Goal: Answer question/provide support

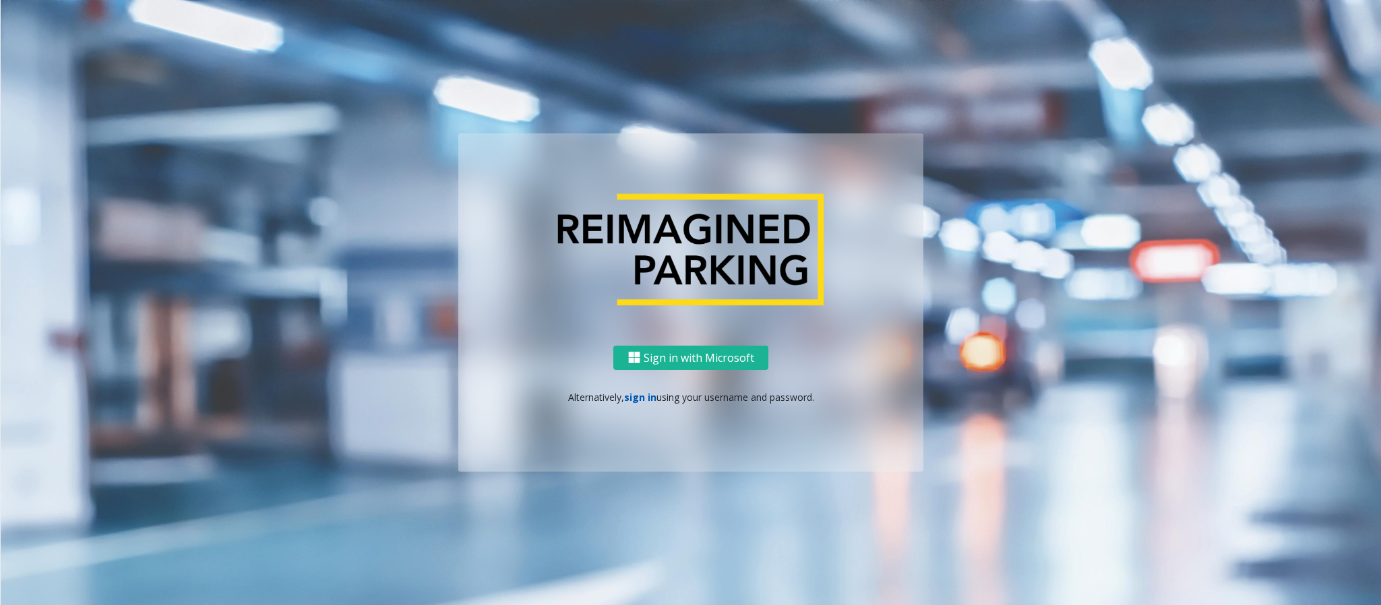
click at [628, 393] on link "sign in" at bounding box center [640, 397] width 32 height 13
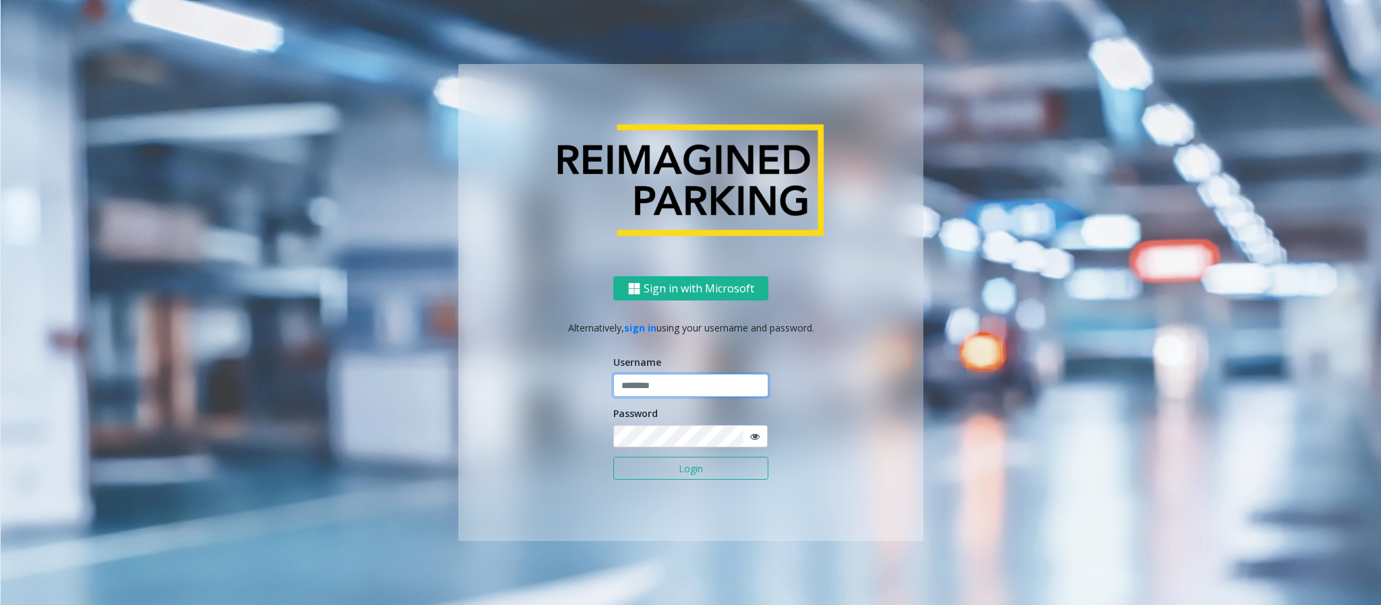
type input "**********"
click at [706, 475] on button "Login" at bounding box center [690, 468] width 155 height 23
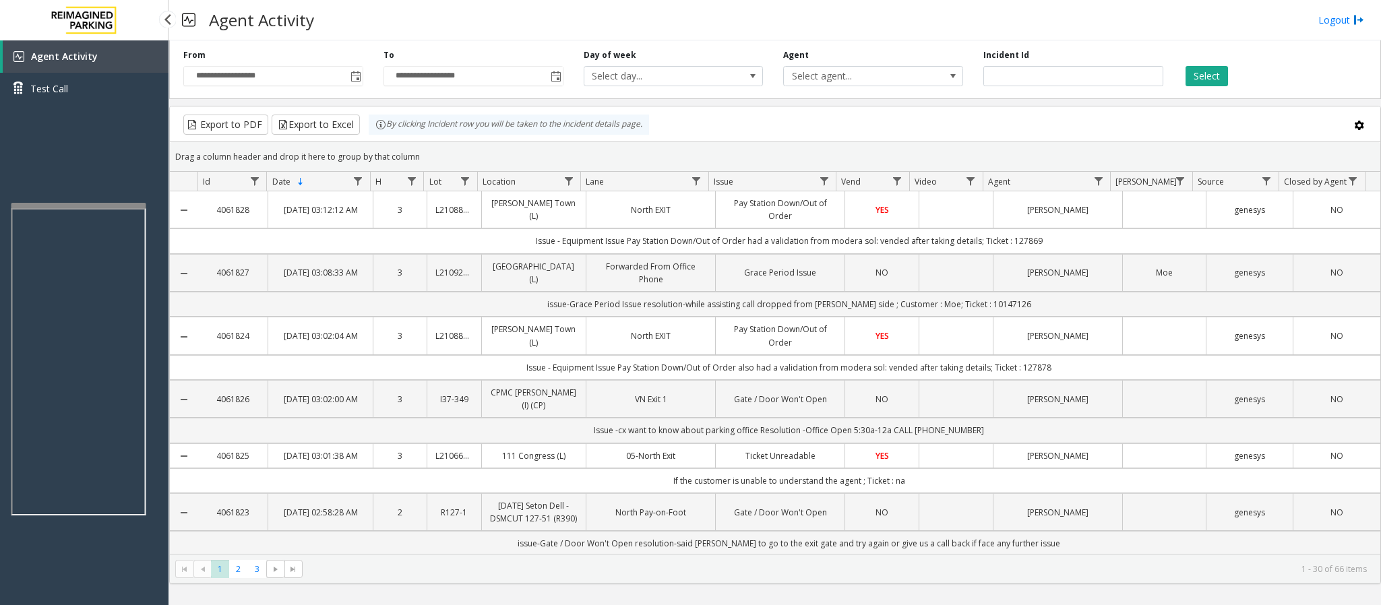
click at [61, 203] on div at bounding box center [78, 205] width 135 height 5
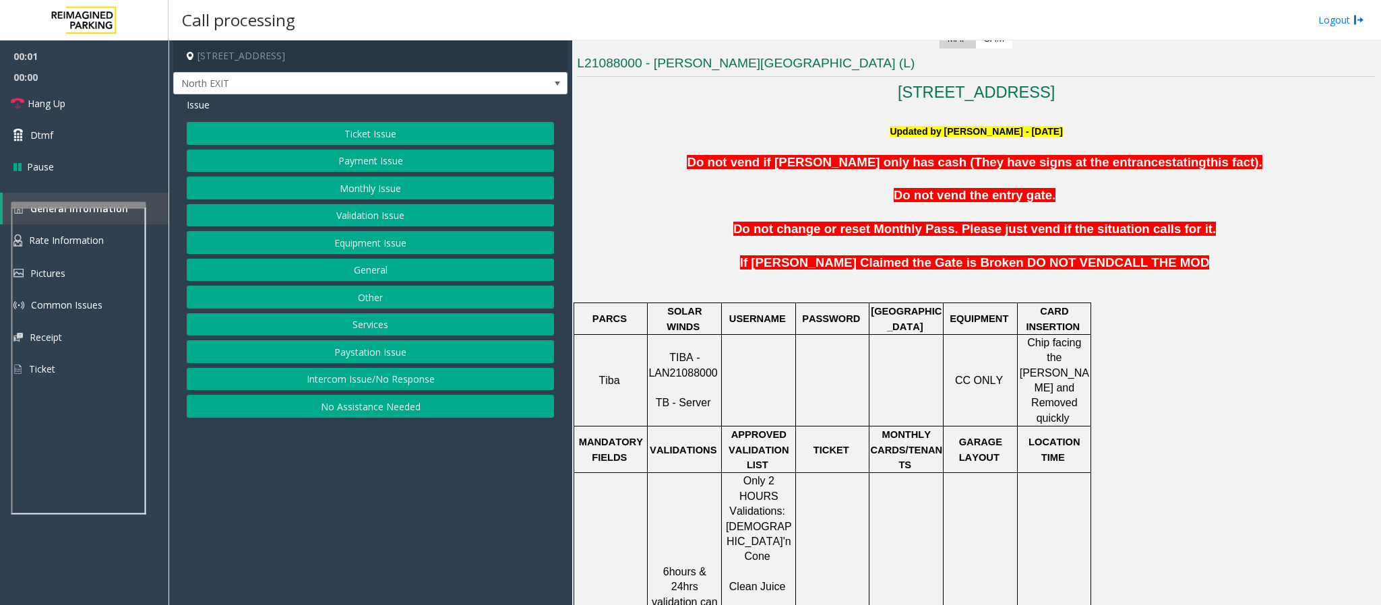
scroll to position [404, 0]
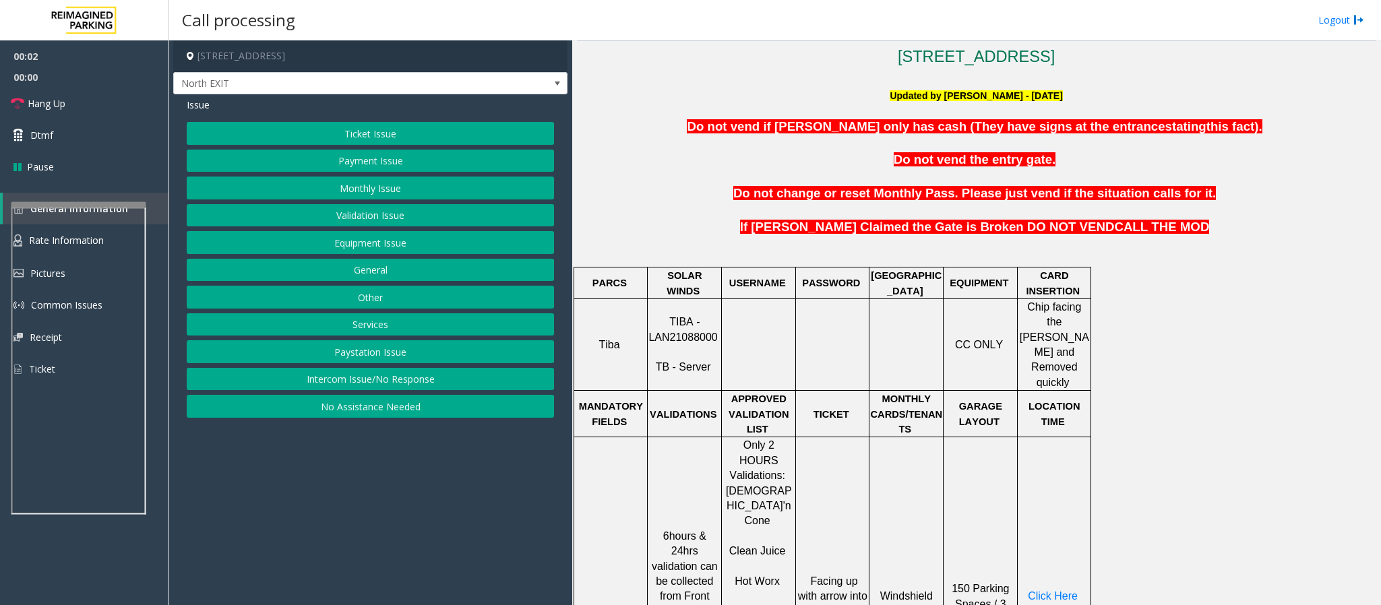
click at [673, 336] on p "TIBA - LAN21088000 TB - Server" at bounding box center [685, 345] width 72 height 61
click at [684, 318] on span "TIBA - LAN21088000" at bounding box center [683, 329] width 69 height 26
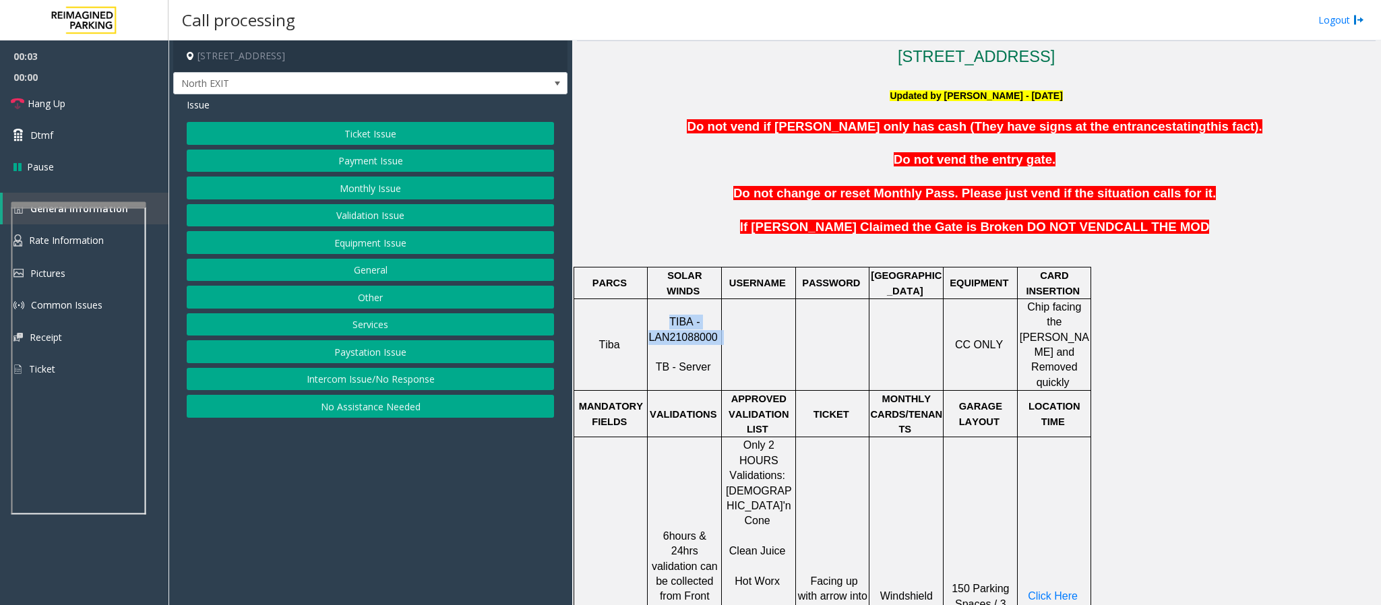
copy p "TIBA - LAN21088000"
click at [338, 182] on button "Monthly Issue" at bounding box center [370, 188] width 367 height 23
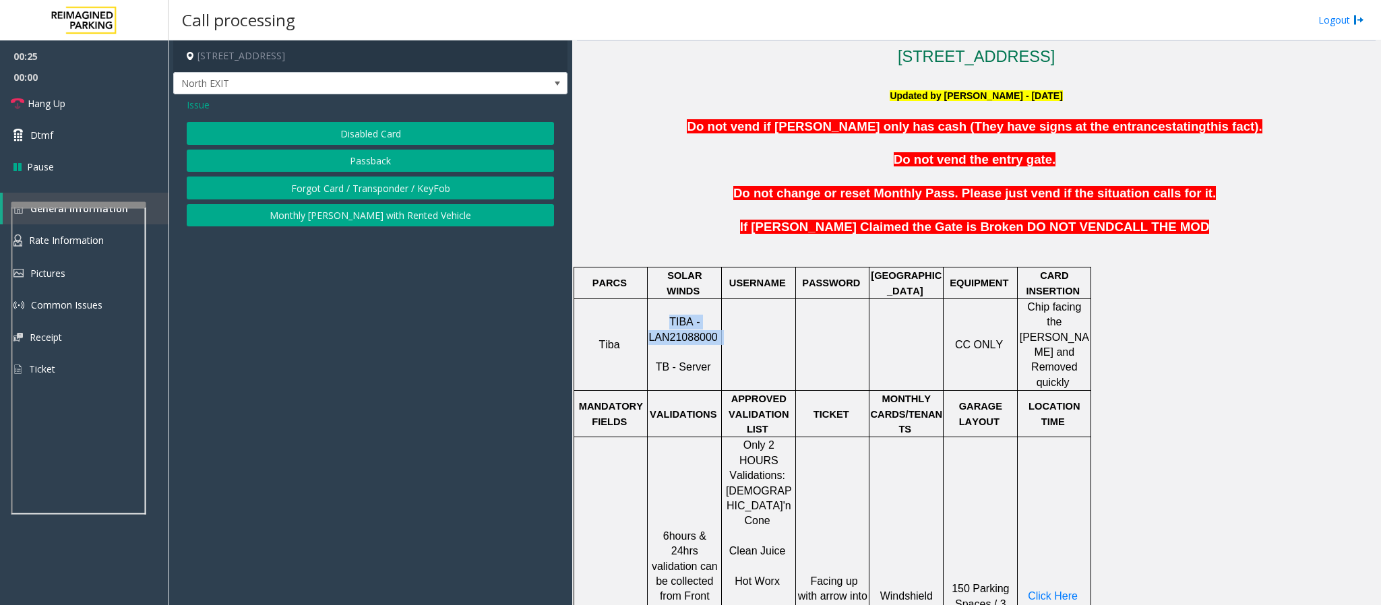
click at [356, 138] on button "Disabled Card" at bounding box center [370, 133] width 367 height 23
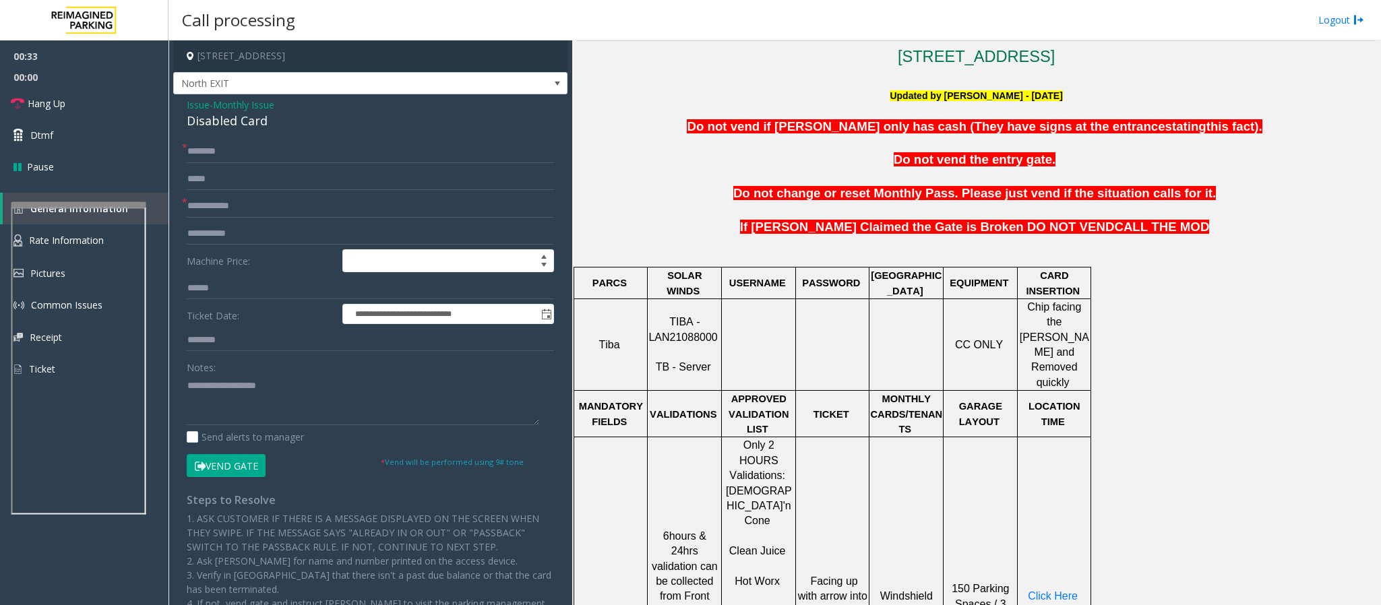
click at [196, 104] on span "Issue" at bounding box center [198, 105] width 23 height 14
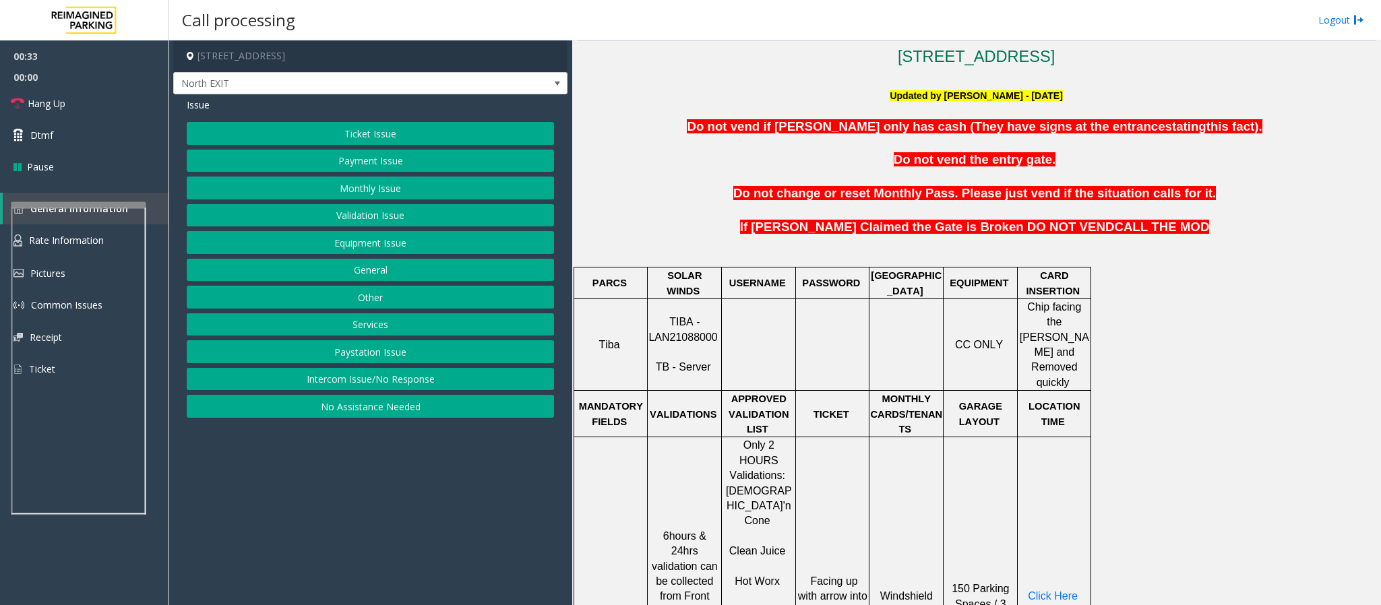
click at [338, 132] on button "Ticket Issue" at bounding box center [370, 133] width 367 height 23
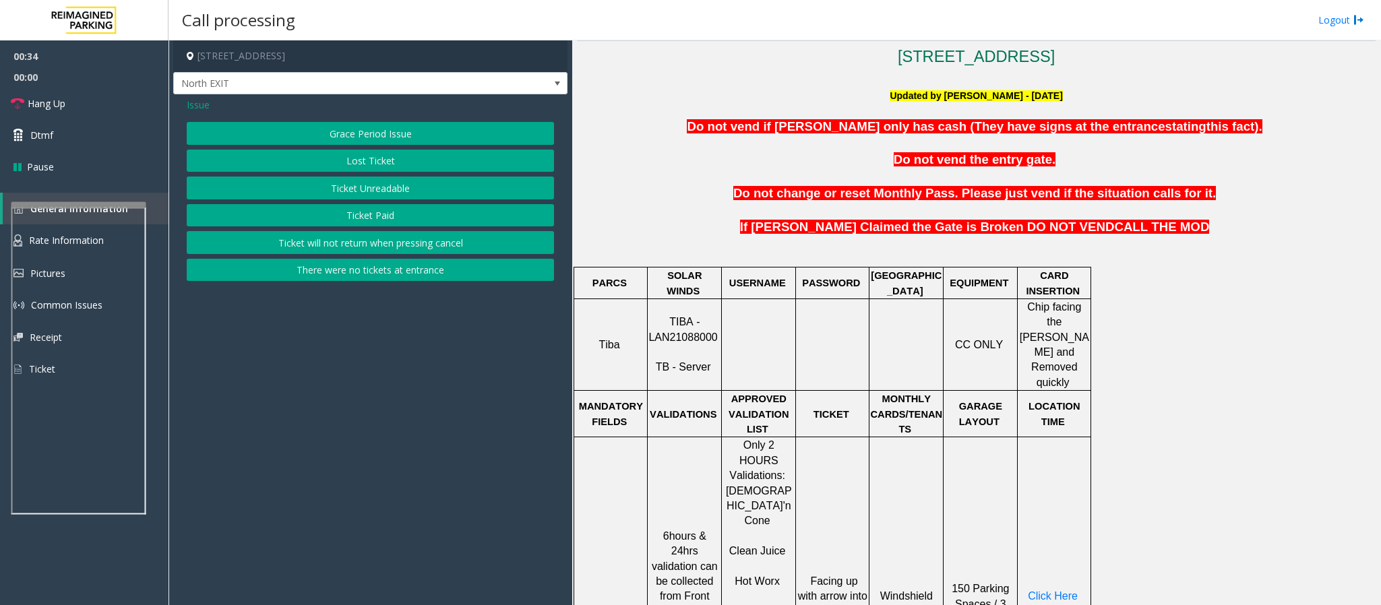
click at [196, 106] on span "Issue" at bounding box center [198, 105] width 23 height 14
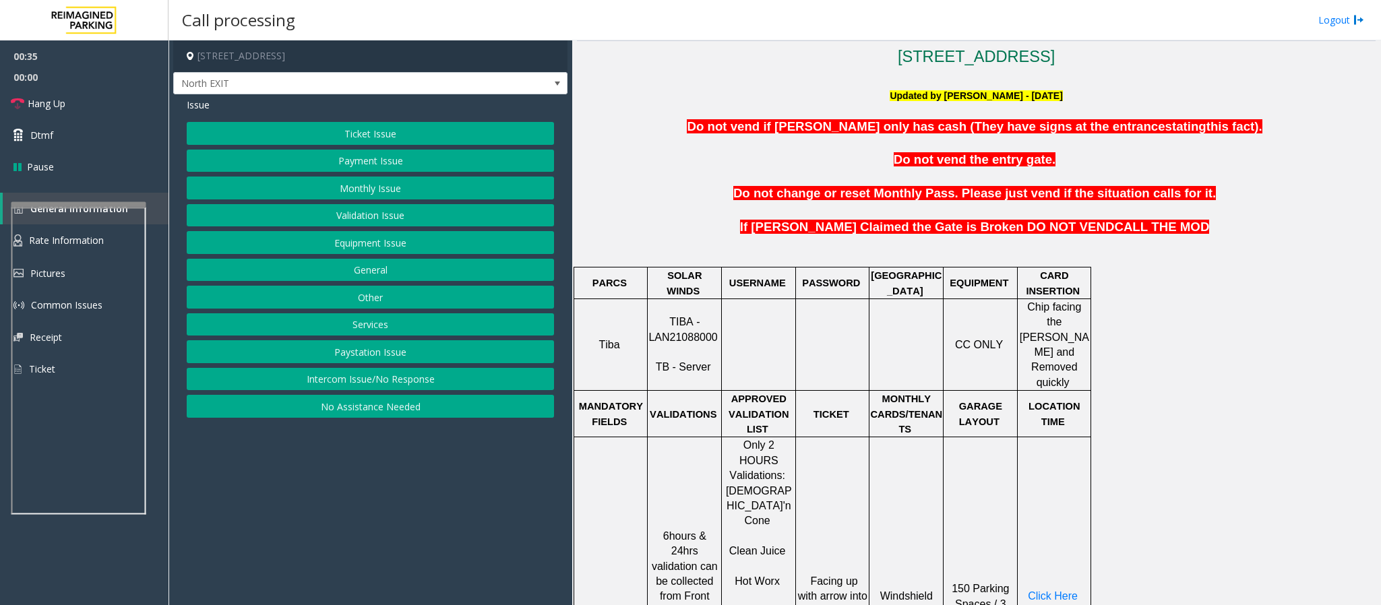
click at [374, 221] on button "Validation Issue" at bounding box center [370, 215] width 367 height 23
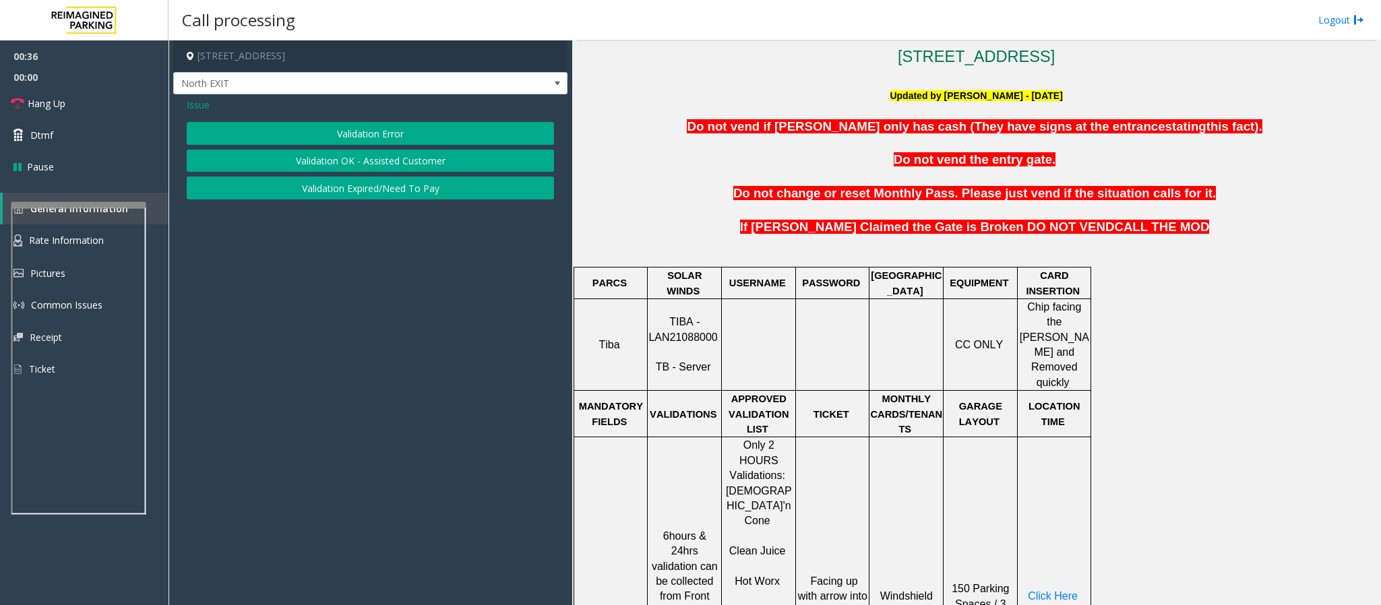
click at [373, 132] on button "Validation Error" at bounding box center [370, 133] width 367 height 23
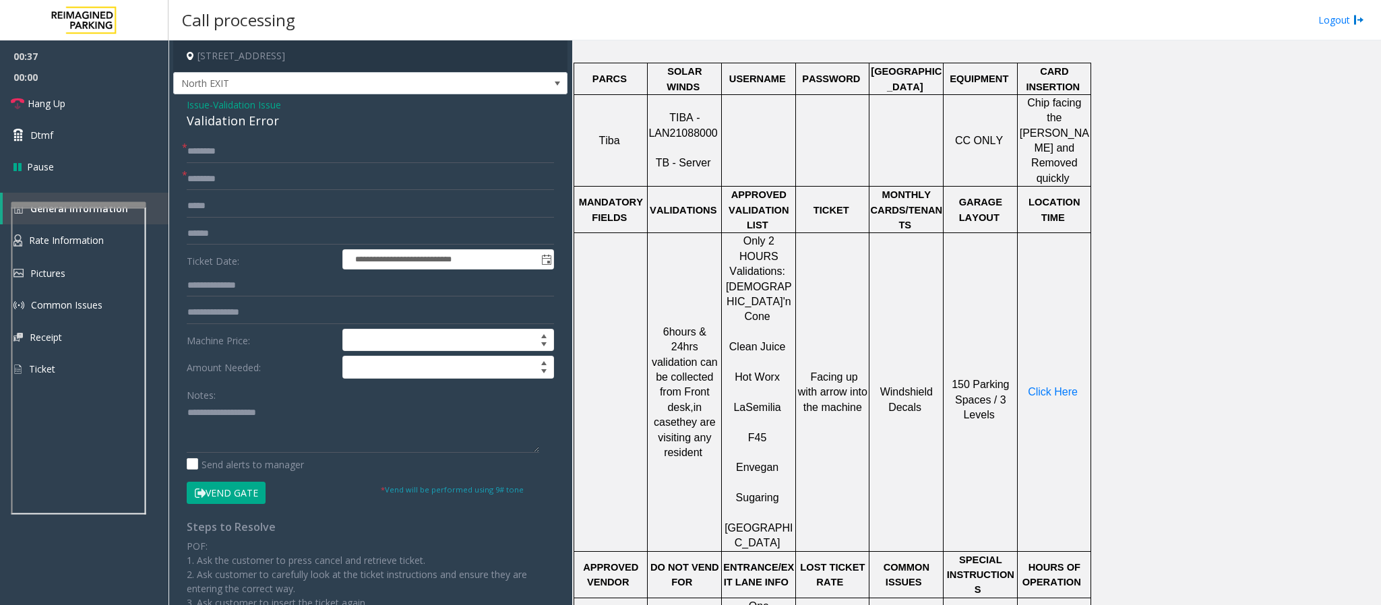
scroll to position [607, 0]
drag, startPoint x: 747, startPoint y: 393, endPoint x: 789, endPoint y: 391, distance: 42.5
click at [789, 448] on p "Envegan" at bounding box center [759, 463] width 72 height 30
click at [239, 235] on input "text" at bounding box center [370, 233] width 367 height 23
click at [227, 288] on input "text" at bounding box center [370, 285] width 367 height 23
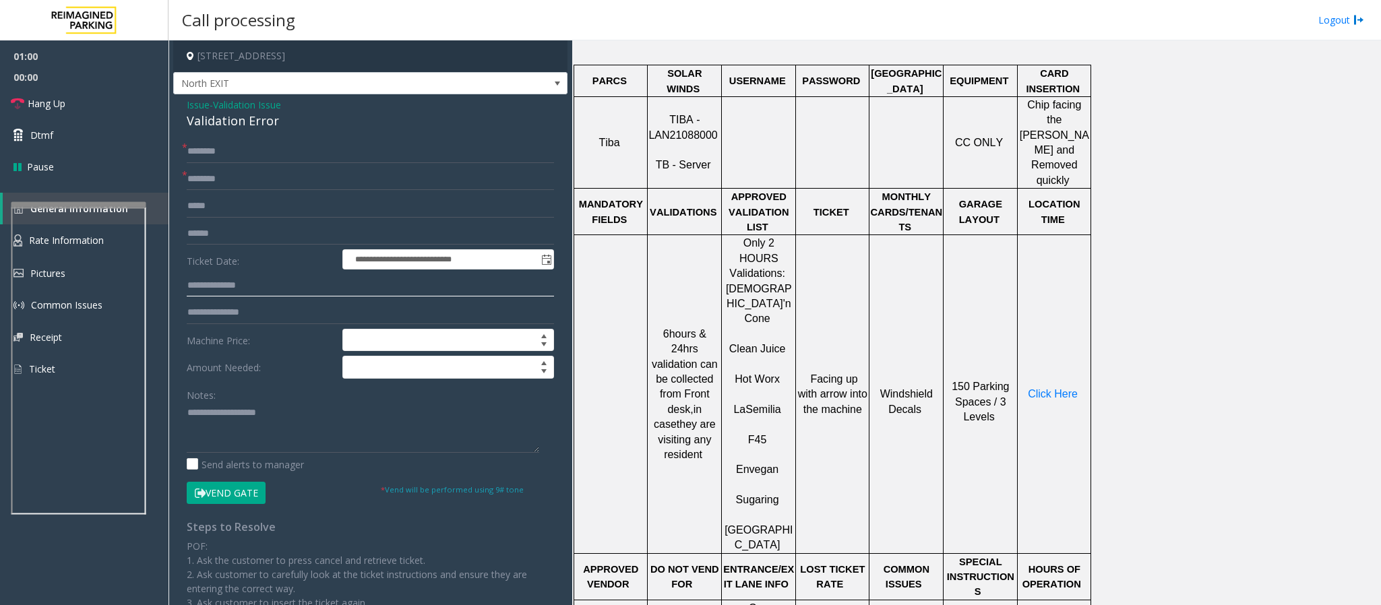
click at [263, 292] on input "text" at bounding box center [370, 285] width 367 height 23
click at [237, 289] on input "text" at bounding box center [370, 285] width 367 height 23
click at [269, 279] on input "text" at bounding box center [370, 285] width 367 height 23
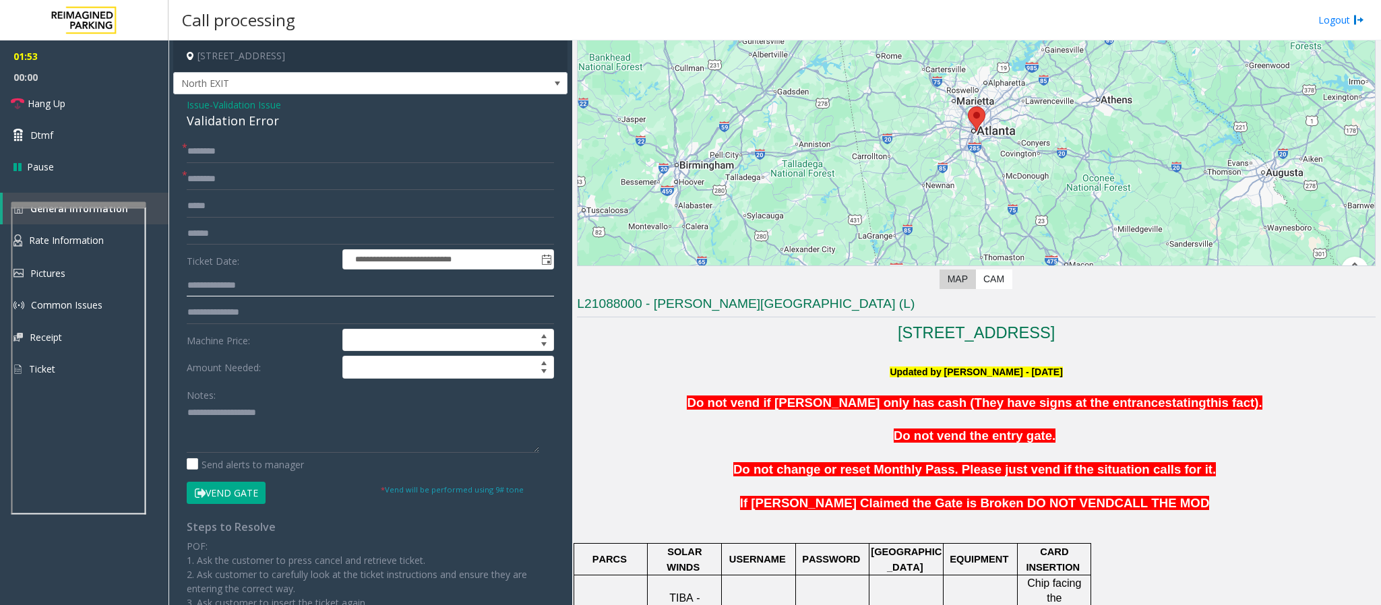
scroll to position [303, 0]
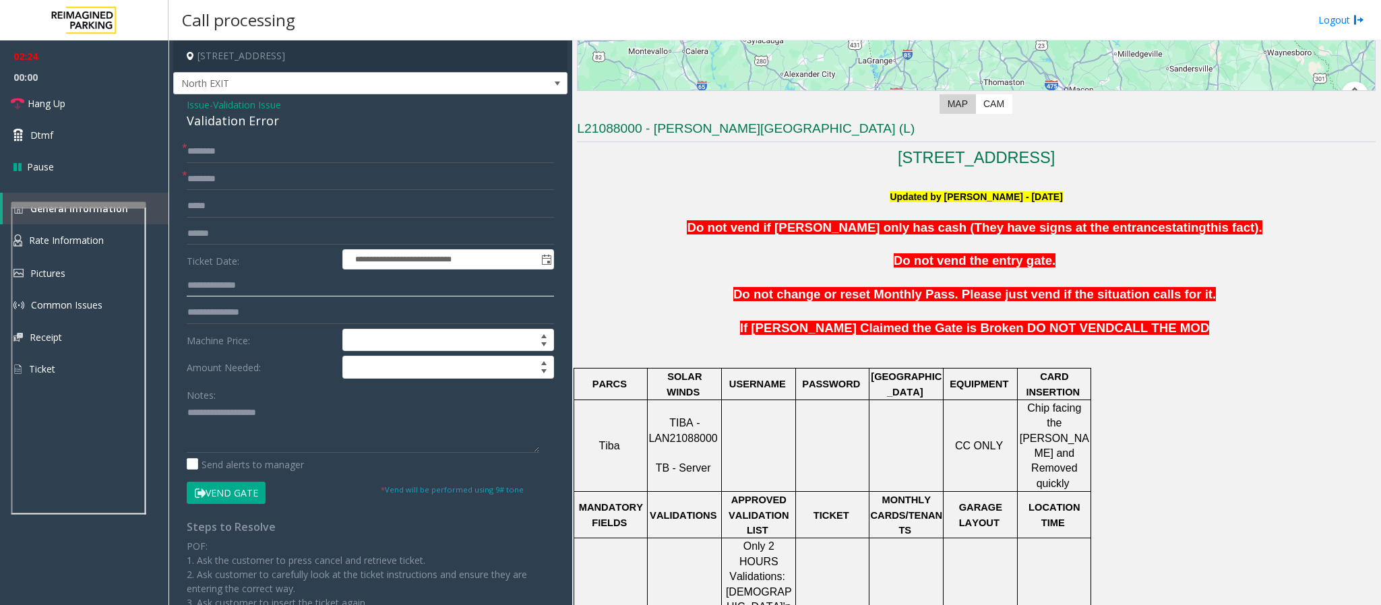
click at [249, 286] on input "text" at bounding box center [370, 285] width 367 height 23
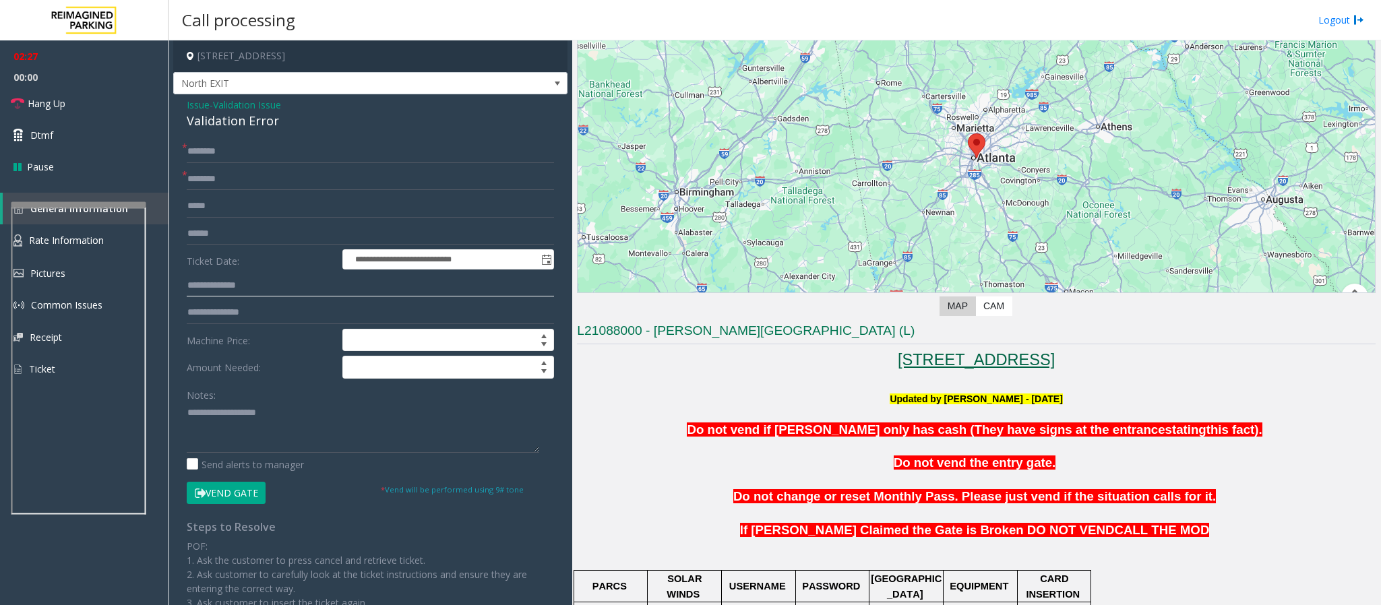
scroll to position [202, 0]
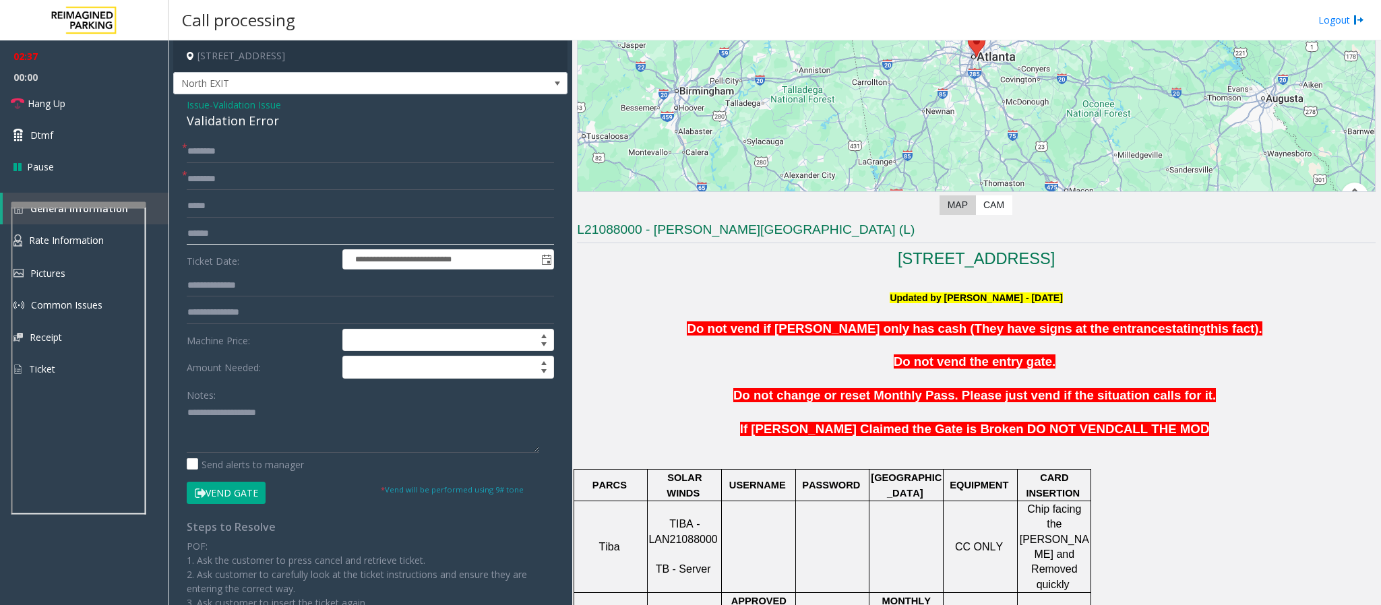
click at [237, 231] on input "text" at bounding box center [370, 233] width 367 height 23
click at [208, 104] on span "Issue" at bounding box center [198, 105] width 23 height 14
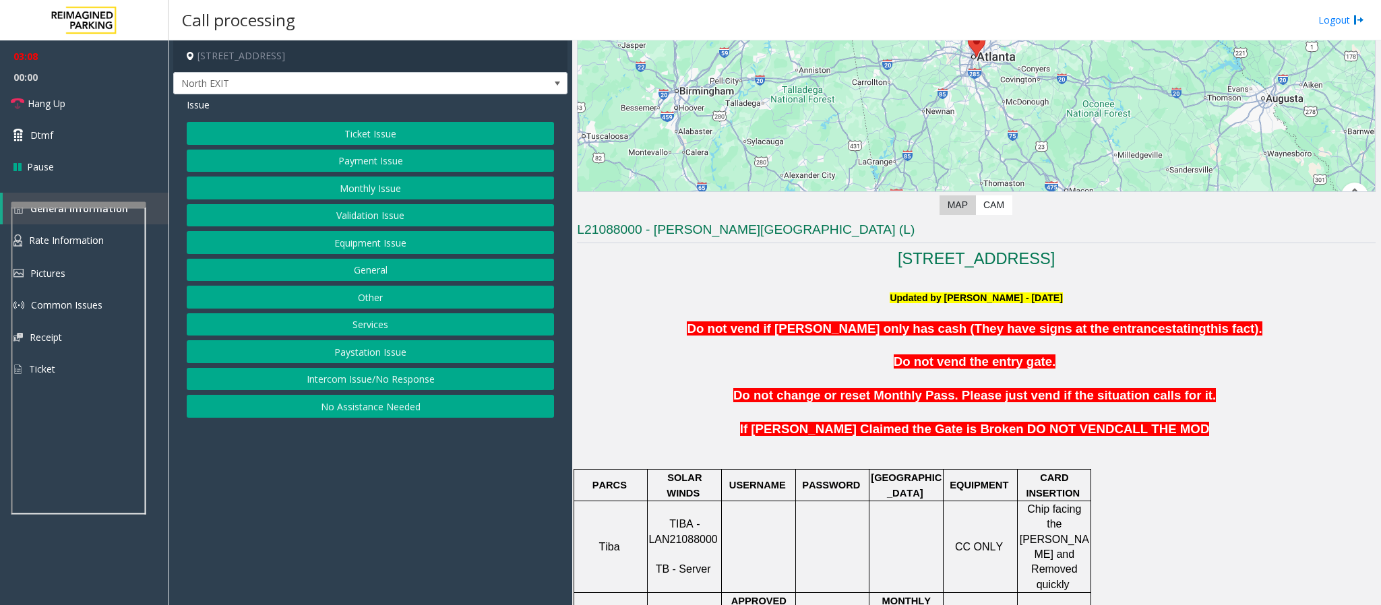
click at [342, 213] on button "Validation Issue" at bounding box center [370, 215] width 367 height 23
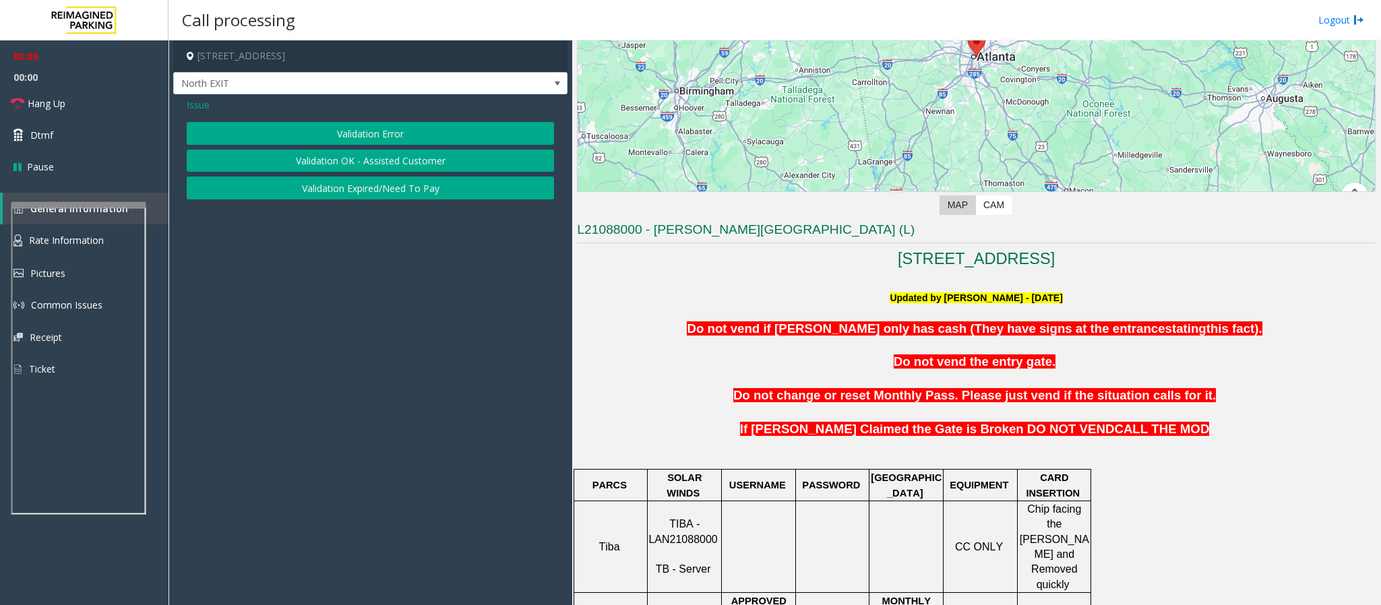
click at [352, 193] on button "Validation Expired/Need To Pay" at bounding box center [370, 188] width 367 height 23
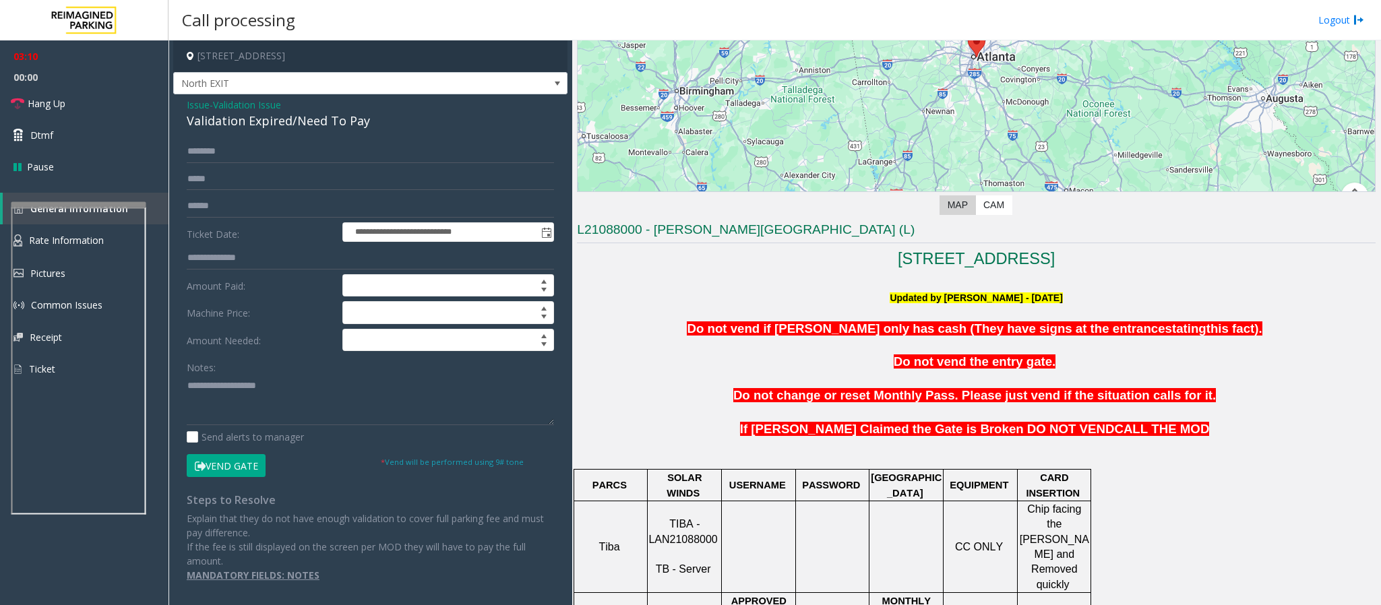
click at [257, 122] on div "Validation Expired/Need To Pay" at bounding box center [370, 121] width 367 height 18
copy div "Validation Expired/Need To Pay"
click at [268, 409] on textarea at bounding box center [370, 400] width 367 height 51
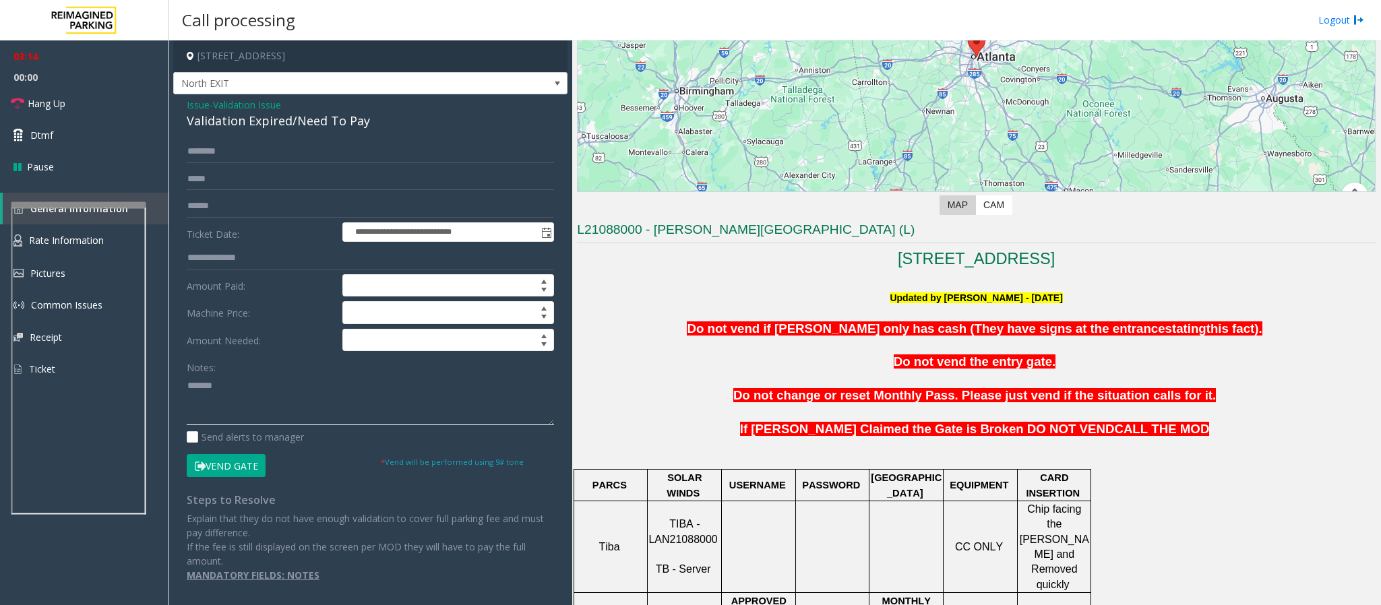
paste textarea "**********"
click at [59, 102] on span "Hang Up" at bounding box center [47, 103] width 38 height 14
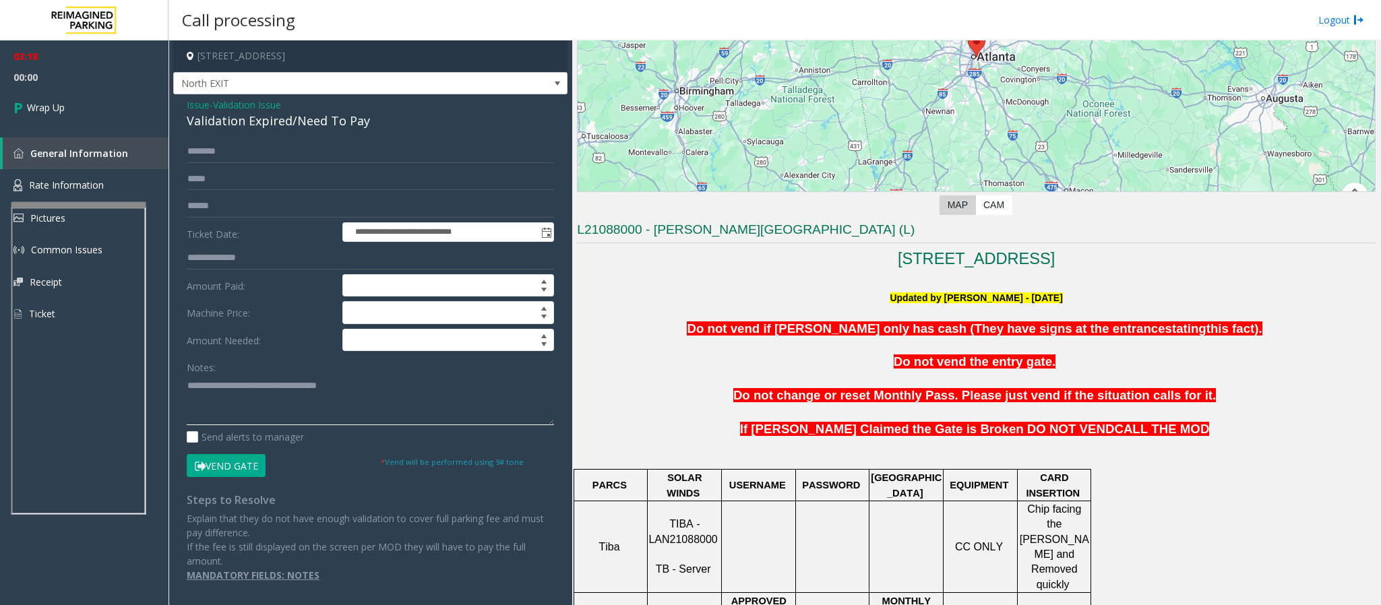
click at [227, 409] on textarea at bounding box center [370, 400] width 367 height 51
drag, startPoint x: 239, startPoint y: 401, endPoint x: 352, endPoint y: 419, distance: 114.0
click at [352, 419] on textarea at bounding box center [370, 400] width 367 height 51
type textarea "**********"
click at [57, 105] on span "Wrap Up" at bounding box center [46, 107] width 38 height 14
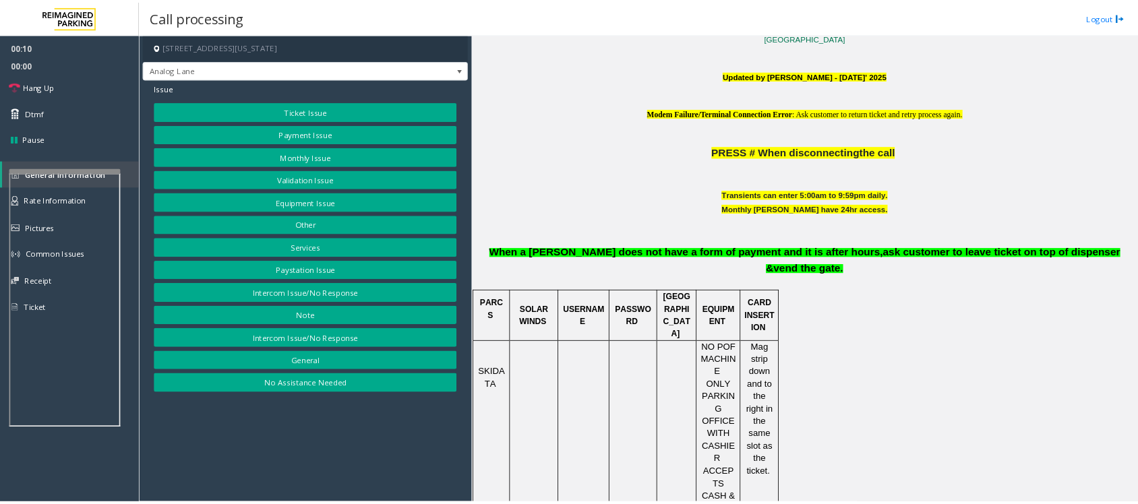
scroll to position [452, 0]
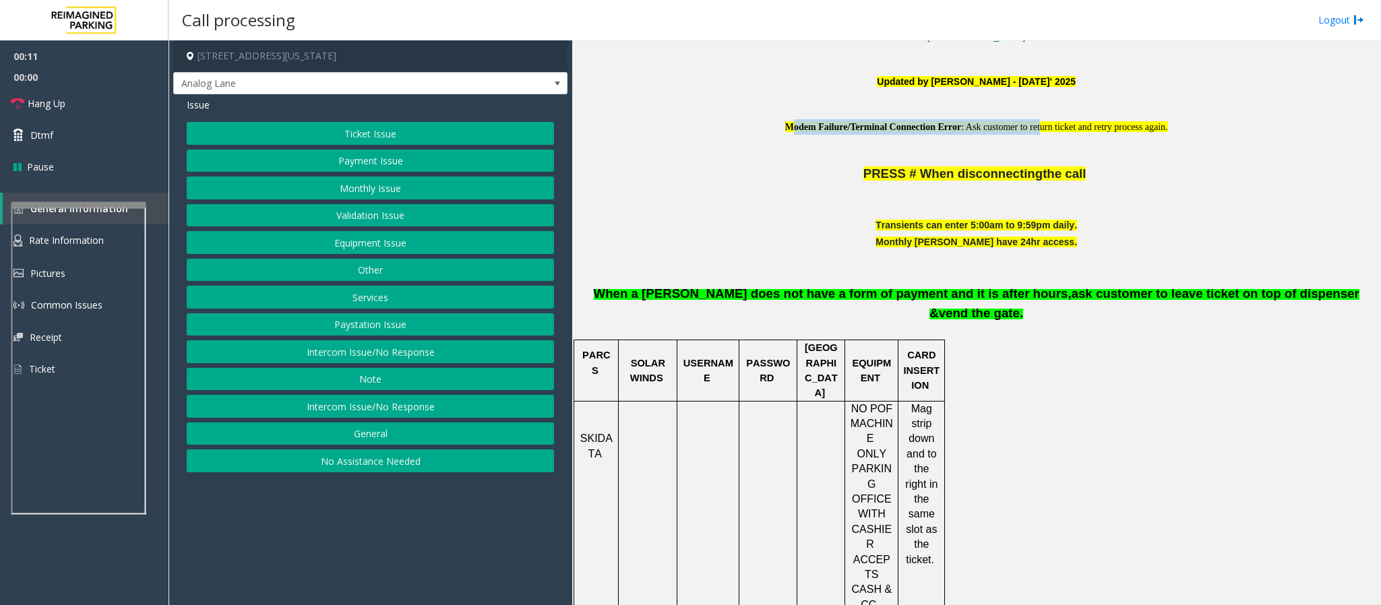
drag, startPoint x: 736, startPoint y: 122, endPoint x: 1042, endPoint y: 126, distance: 305.4
click at [1042, 126] on font "Modem Failure/Terminal Connection Error : Ask customer to return ticket and ret…" at bounding box center [976, 126] width 383 height 11
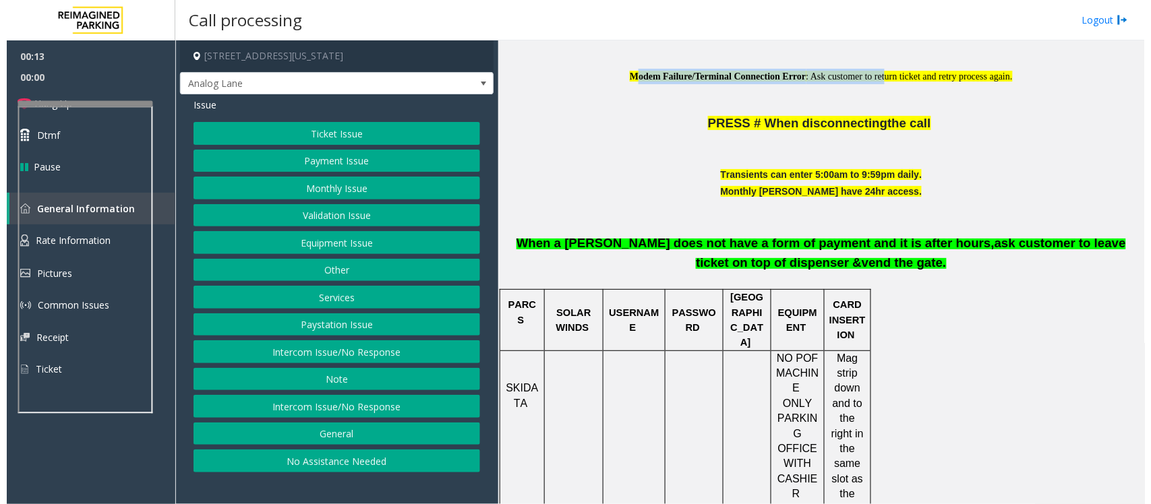
scroll to position [452, 0]
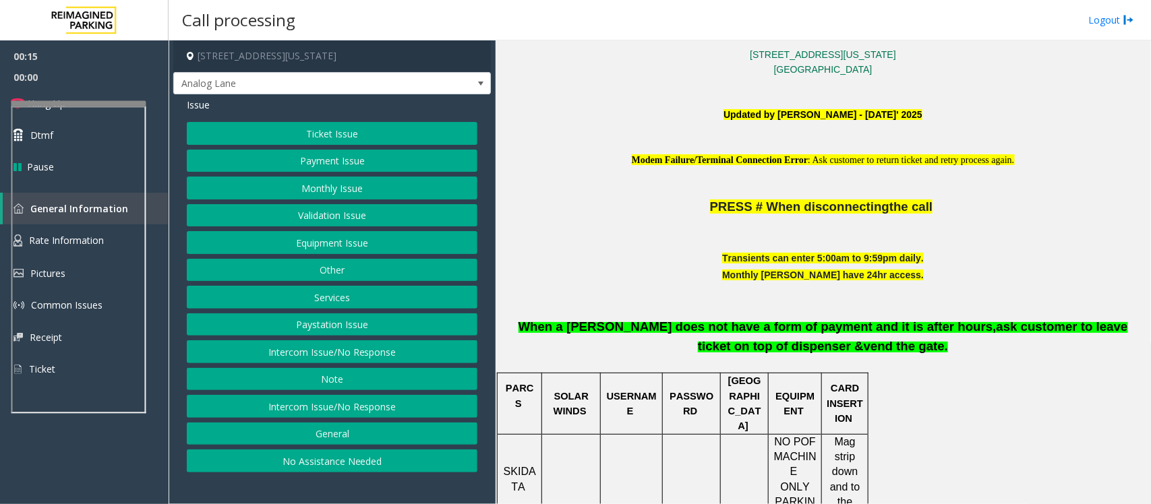
click at [725, 211] on span "PRESS # When disconnecting" at bounding box center [799, 207] width 179 height 14
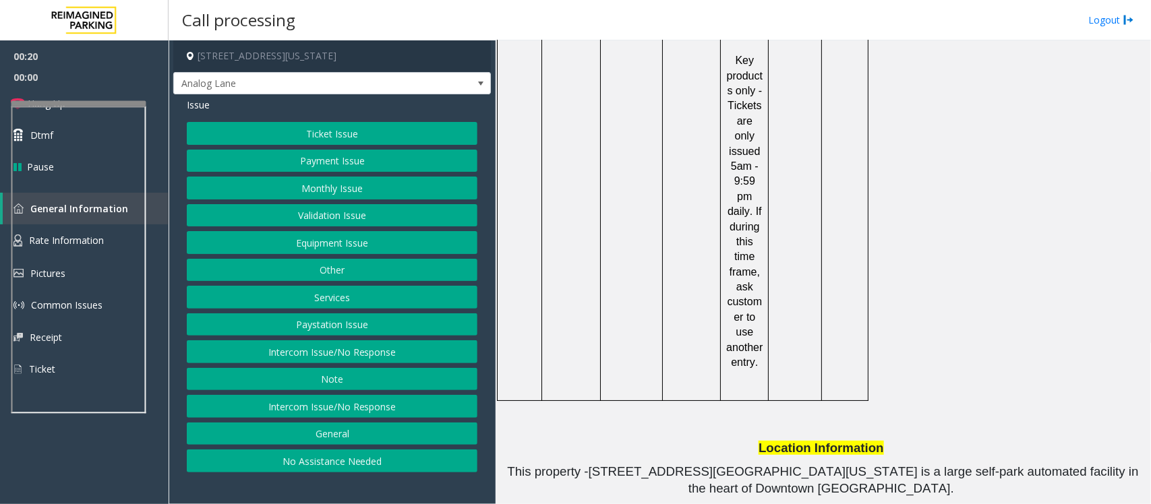
scroll to position [2033, 0]
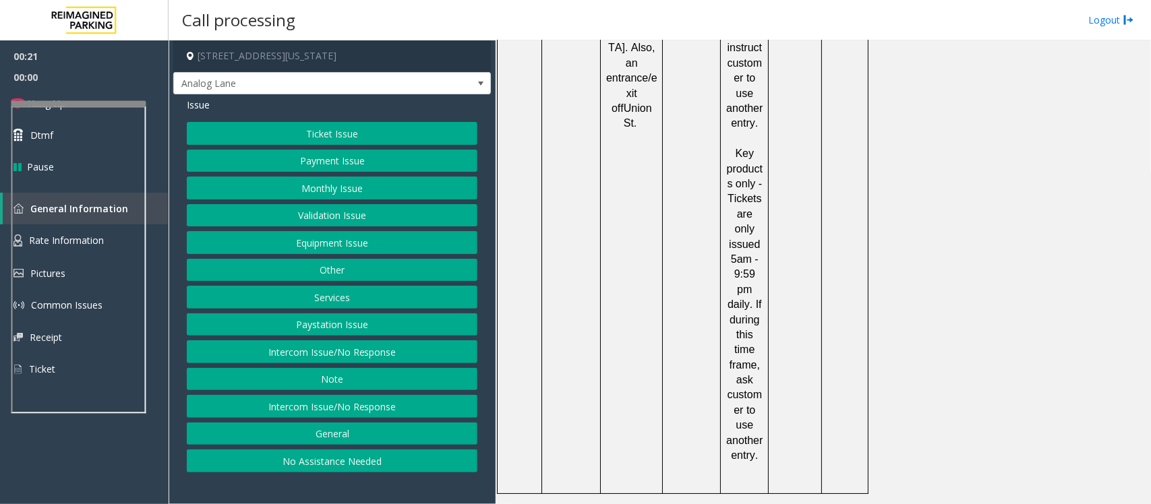
click at [318, 189] on button "Monthly Issue" at bounding box center [332, 188] width 291 height 23
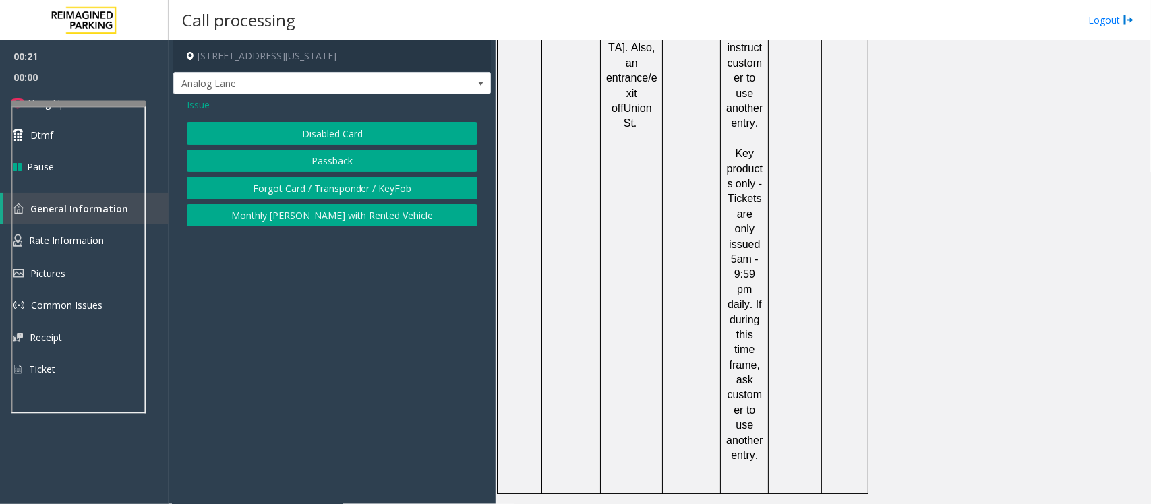
click at [315, 138] on button "Disabled Card" at bounding box center [332, 133] width 291 height 23
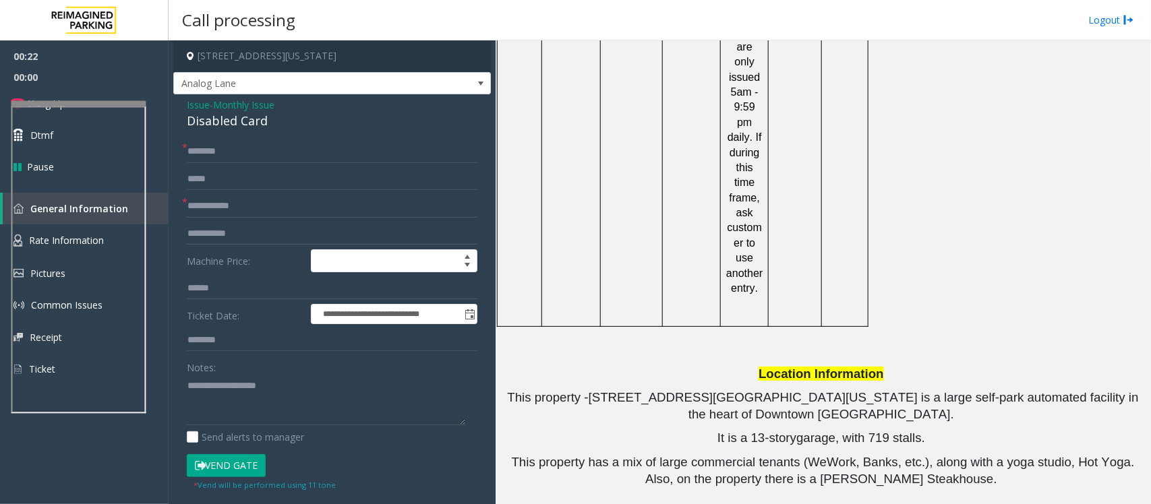
scroll to position [2201, 0]
click at [272, 153] on input "text" at bounding box center [332, 151] width 291 height 23
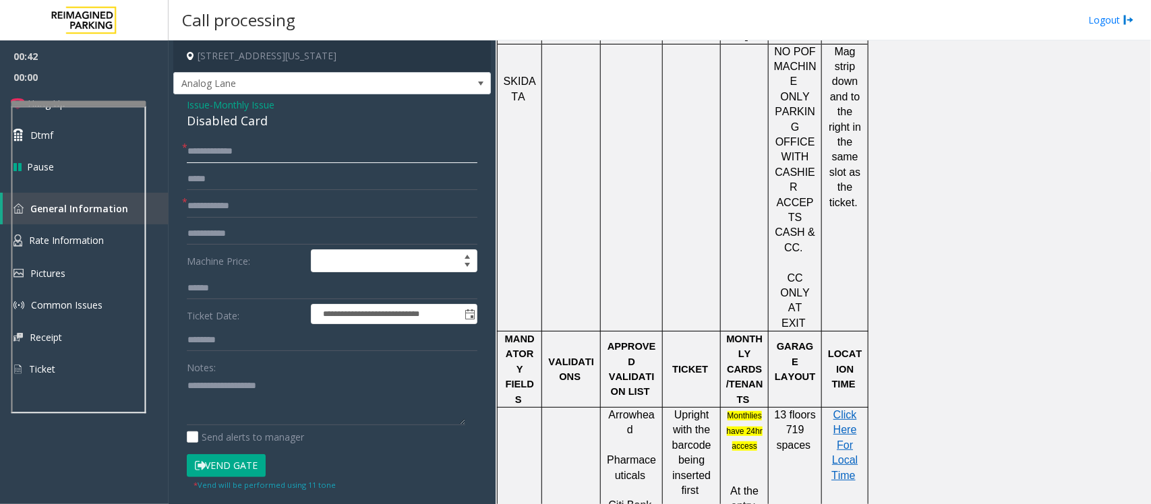
scroll to position [253, 0]
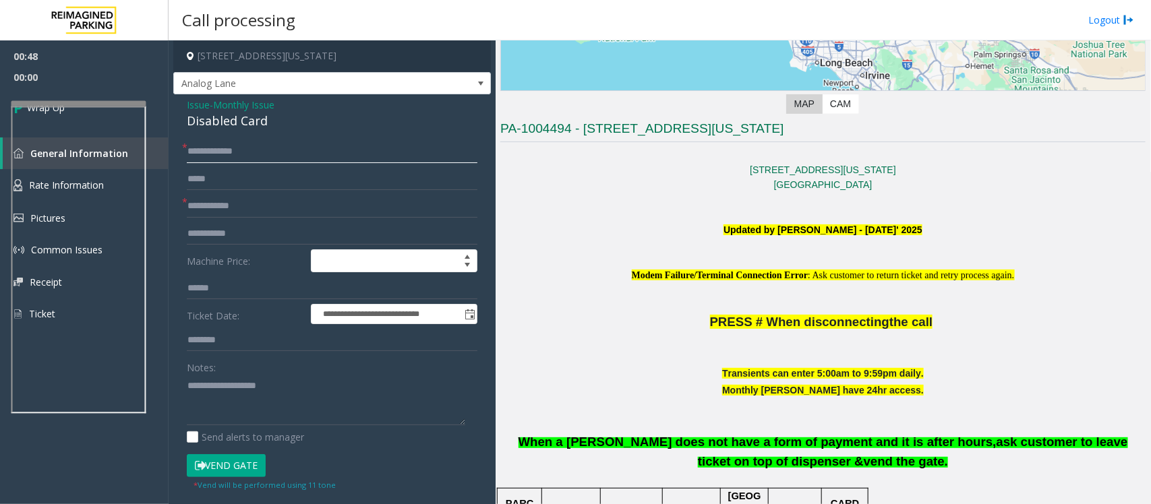
type input "**********"
click at [265, 199] on input "text" at bounding box center [332, 206] width 291 height 23
type input "**"
click at [243, 128] on div "Disabled Card" at bounding box center [332, 121] width 291 height 18
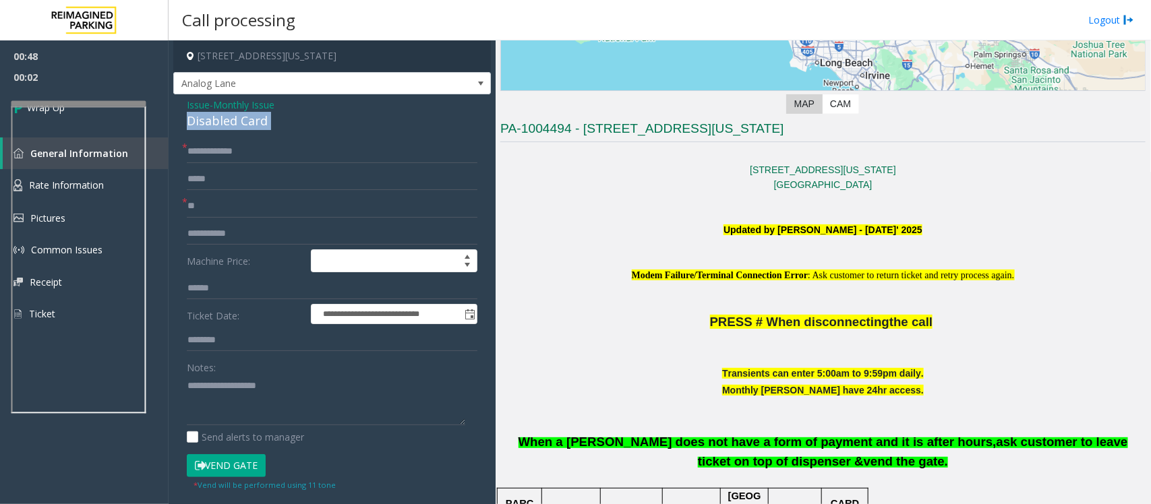
click at [243, 128] on div "Disabled Card" at bounding box center [332, 121] width 291 height 18
copy div "Disabled Card"
click at [221, 402] on textarea at bounding box center [326, 400] width 278 height 51
click at [243, 102] on span "Monthly Issue" at bounding box center [243, 105] width 61 height 14
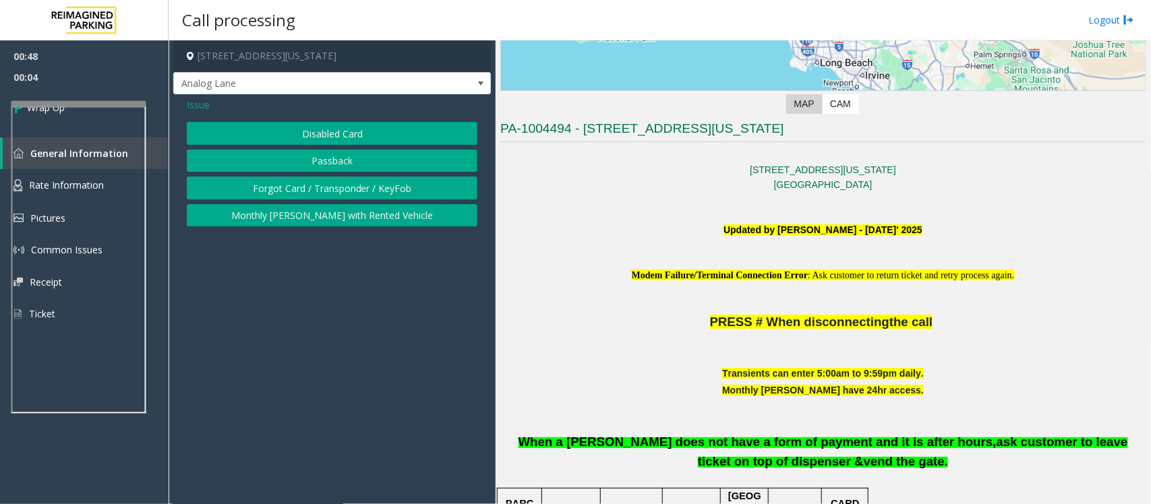
click at [322, 182] on button "Forgot Card / Transponder / KeyFob" at bounding box center [332, 188] width 291 height 23
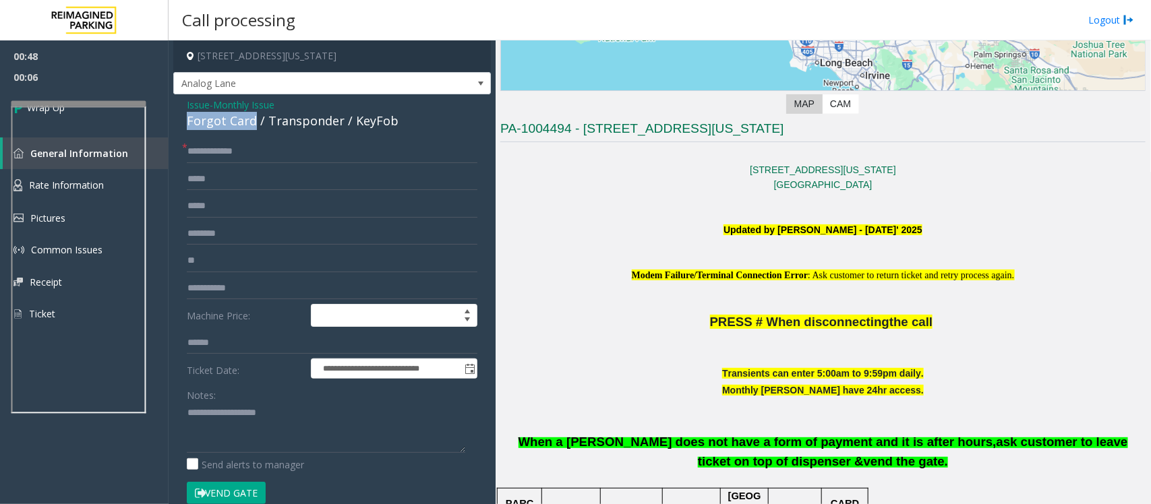
drag, startPoint x: 251, startPoint y: 119, endPoint x: 187, endPoint y: 119, distance: 64.0
click at [187, 119] on div "Forgot Card / Transponder / KeyFob" at bounding box center [332, 121] width 291 height 18
copy div "Forgot Card"
click at [231, 415] on textarea at bounding box center [326, 427] width 278 height 51
paste textarea "**********"
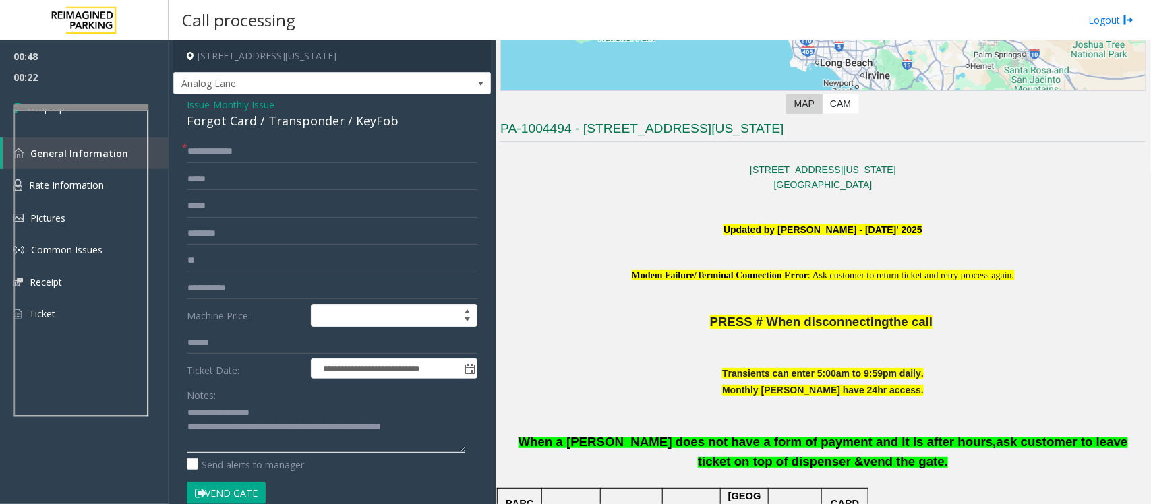
click at [69, 110] on div at bounding box center [80, 106] width 135 height 5
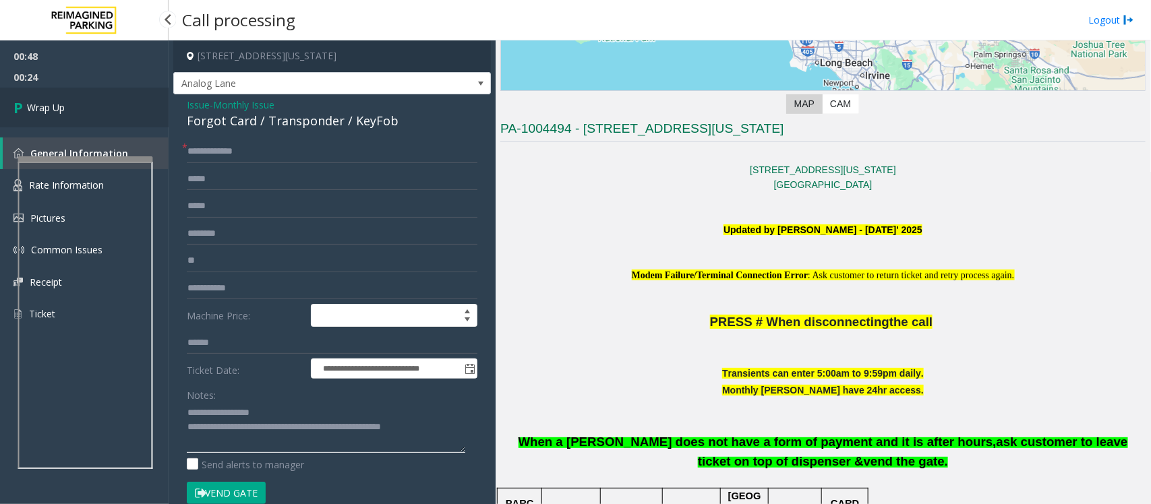
type textarea "**********"
click at [65, 112] on span "Wrap Up" at bounding box center [46, 107] width 38 height 14
